Goal: Browse casually

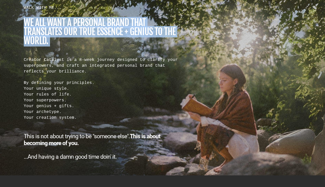
scroll to position [468, 0]
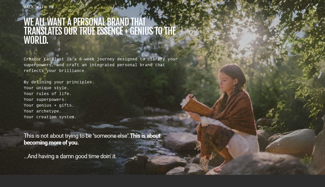
click at [306, 115] on div "WALK WITH ME... we all want a personal brand that translates our true essence +…" at bounding box center [163, 82] width 296 height 176
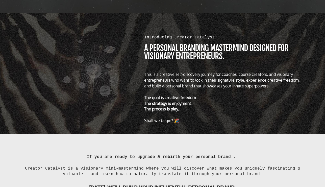
scroll to position [242, 0]
